Goal: Information Seeking & Learning: Learn about a topic

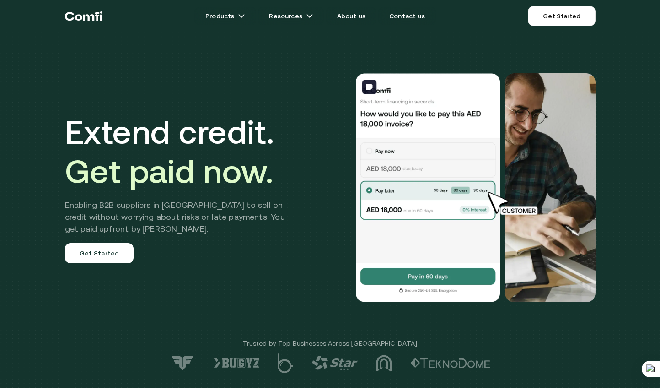
scroll to position [1, 0]
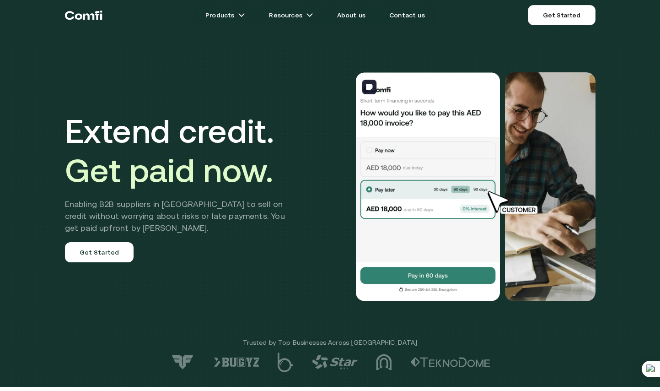
click at [407, 154] on img at bounding box center [428, 186] width 146 height 229
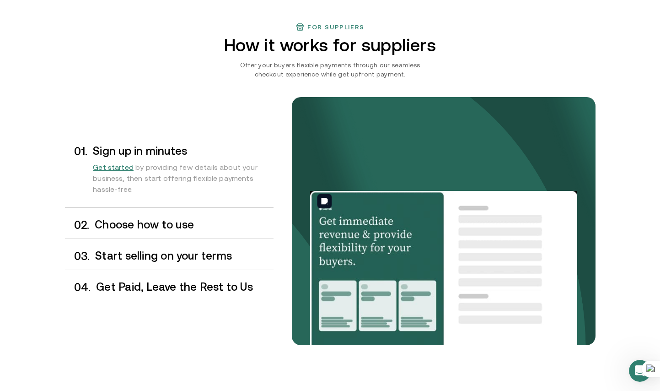
scroll to position [701, 0]
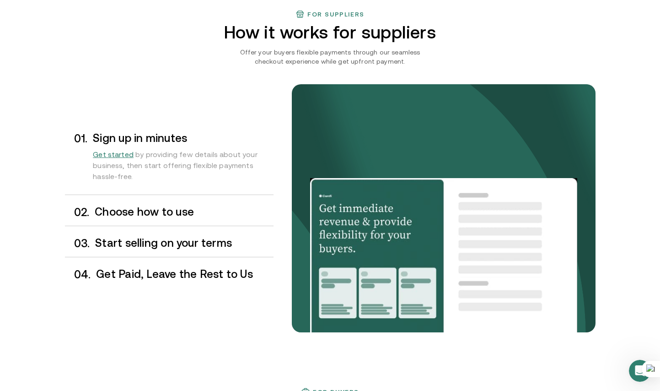
click at [154, 215] on h3 "Choose how to use" at bounding box center [184, 212] width 178 height 12
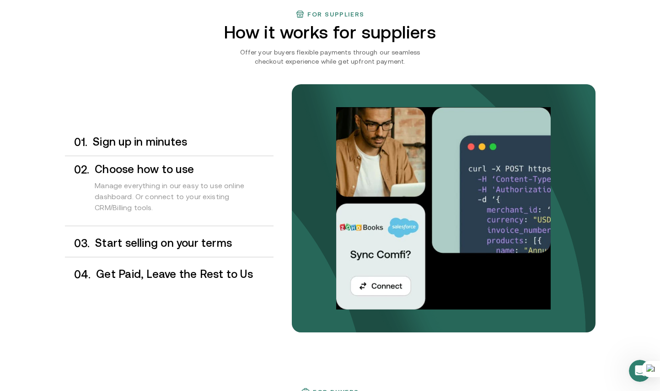
click at [163, 242] on h3 "Start selling on your terms" at bounding box center [184, 243] width 178 height 12
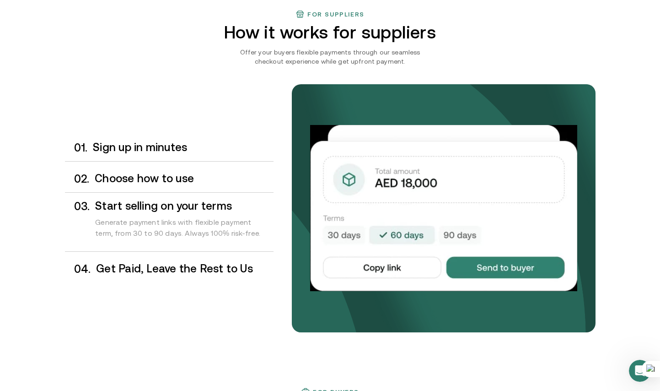
click at [187, 269] on h3 "Get Paid, Leave the Rest to Us" at bounding box center [184, 269] width 177 height 12
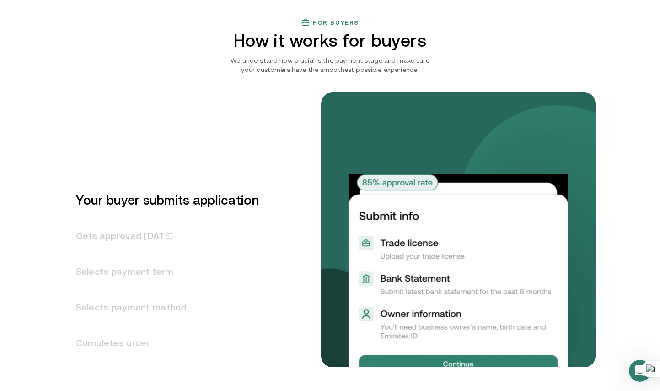
scroll to position [1073, 0]
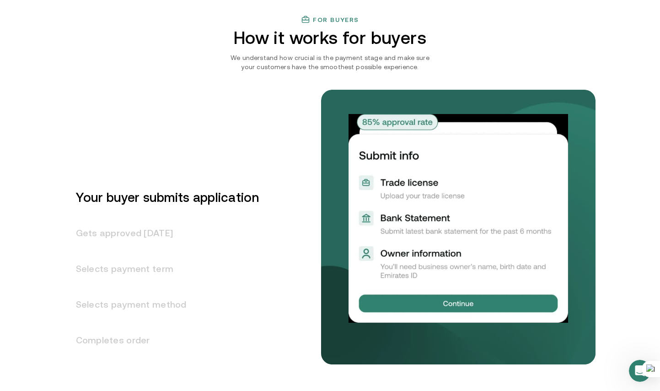
click at [151, 233] on h3 "Gets approved [DATE]" at bounding box center [162, 233] width 194 height 36
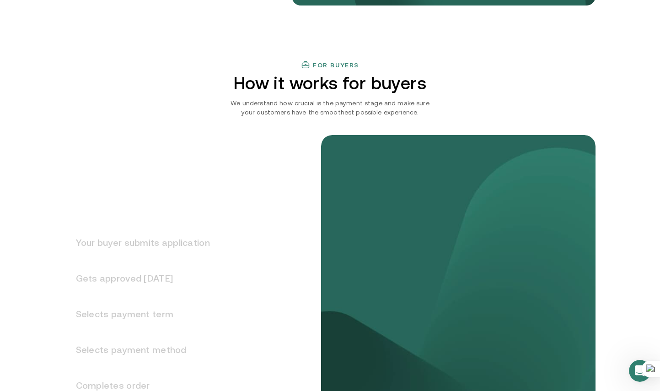
scroll to position [1053, 0]
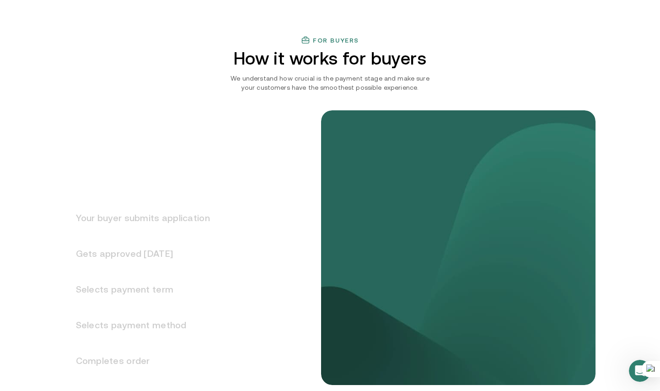
click at [165, 253] on h3 "Gets approved [DATE]" at bounding box center [137, 254] width 145 height 36
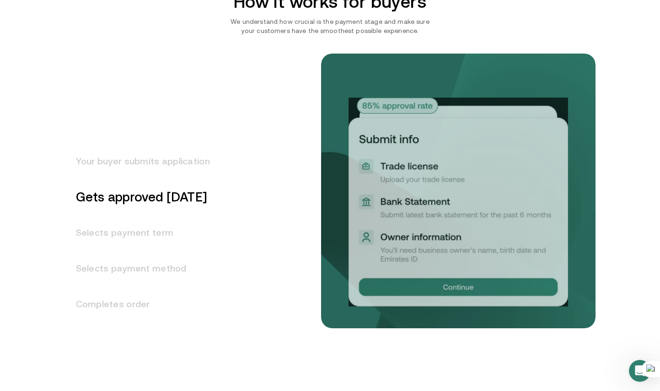
scroll to position [1111, 0]
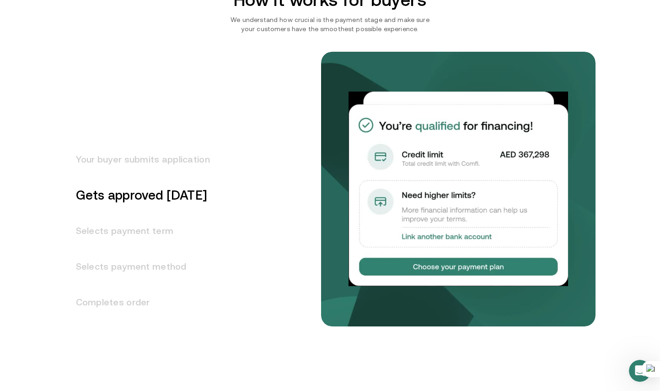
click at [156, 237] on h3 "Selects payment term" at bounding box center [137, 231] width 145 height 36
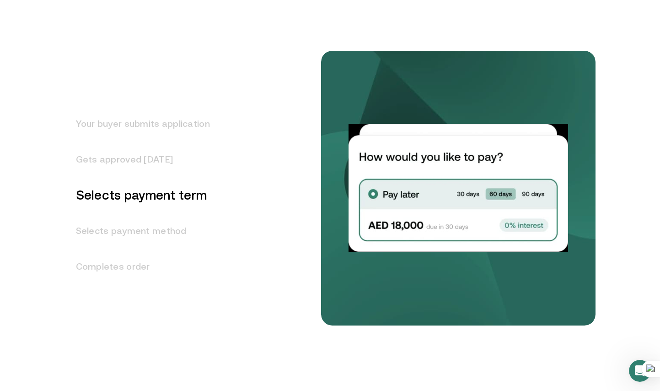
scroll to position [1145, 0]
click at [156, 237] on h3 "Selects payment method" at bounding box center [137, 233] width 145 height 36
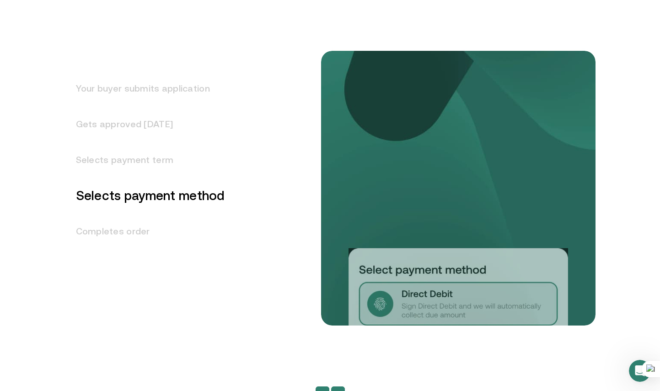
scroll to position [1183, 0]
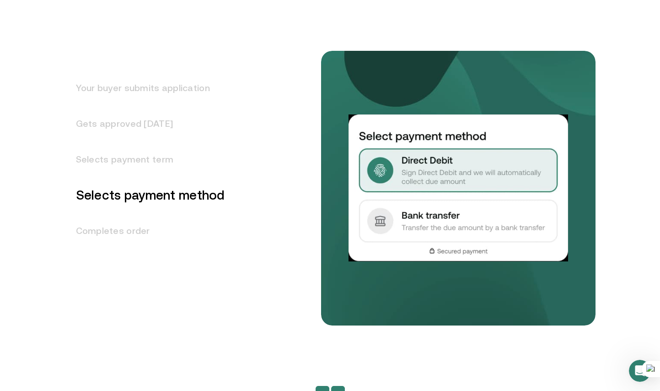
click at [128, 231] on h3 "Completes order" at bounding box center [145, 231] width 160 height 36
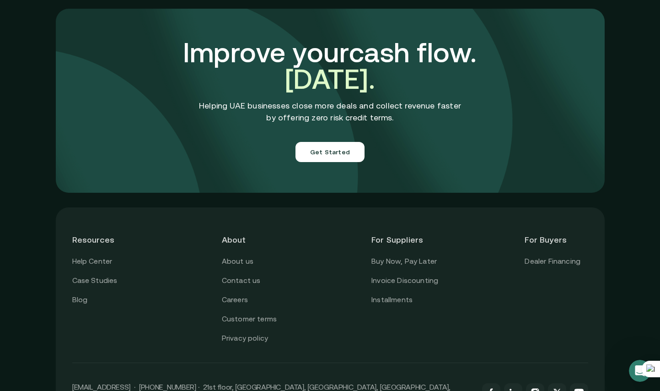
scroll to position [3180, 0]
